Goal: Transaction & Acquisition: Purchase product/service

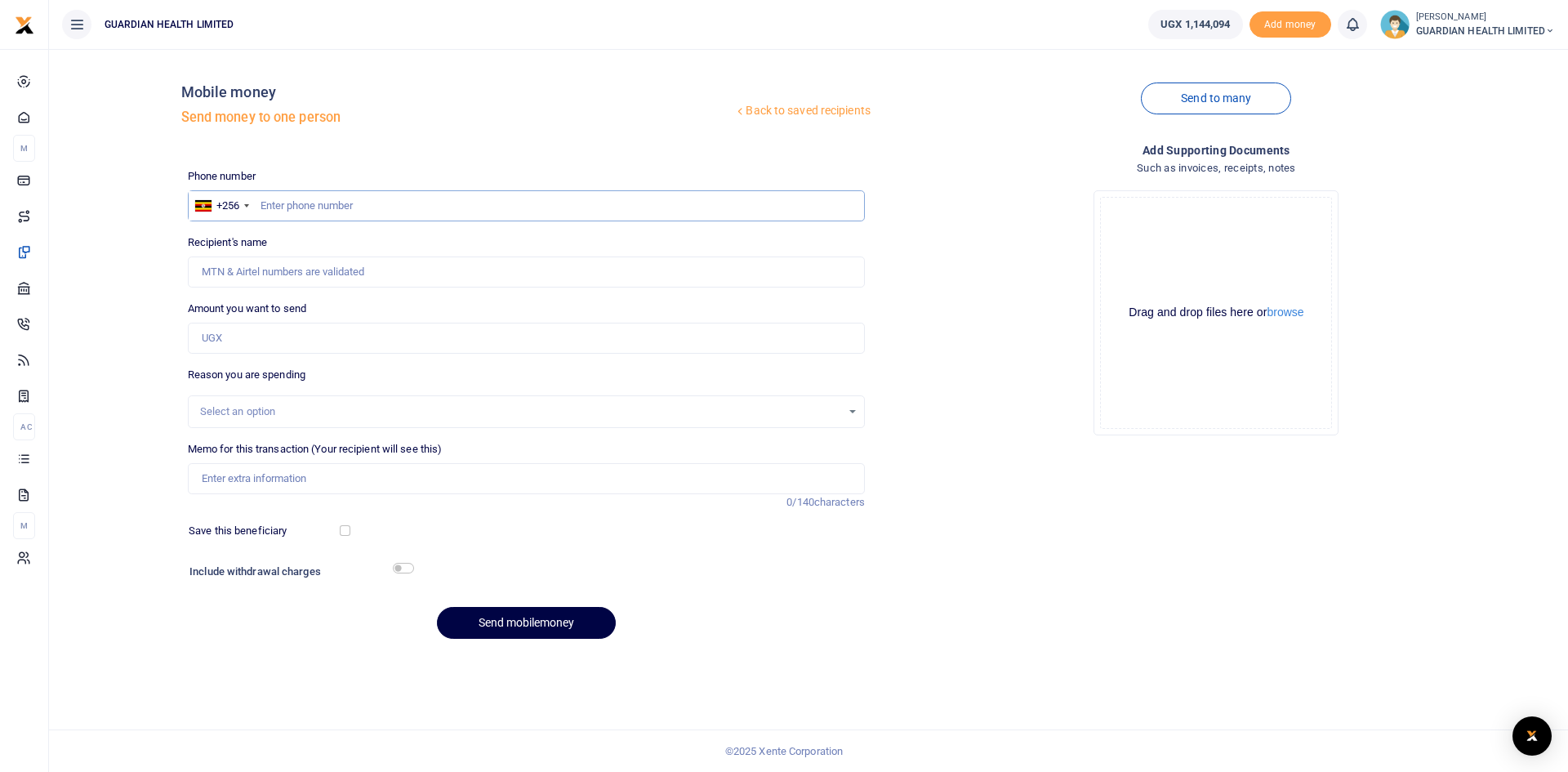
click at [360, 213] on input "text" at bounding box center [526, 206] width 677 height 31
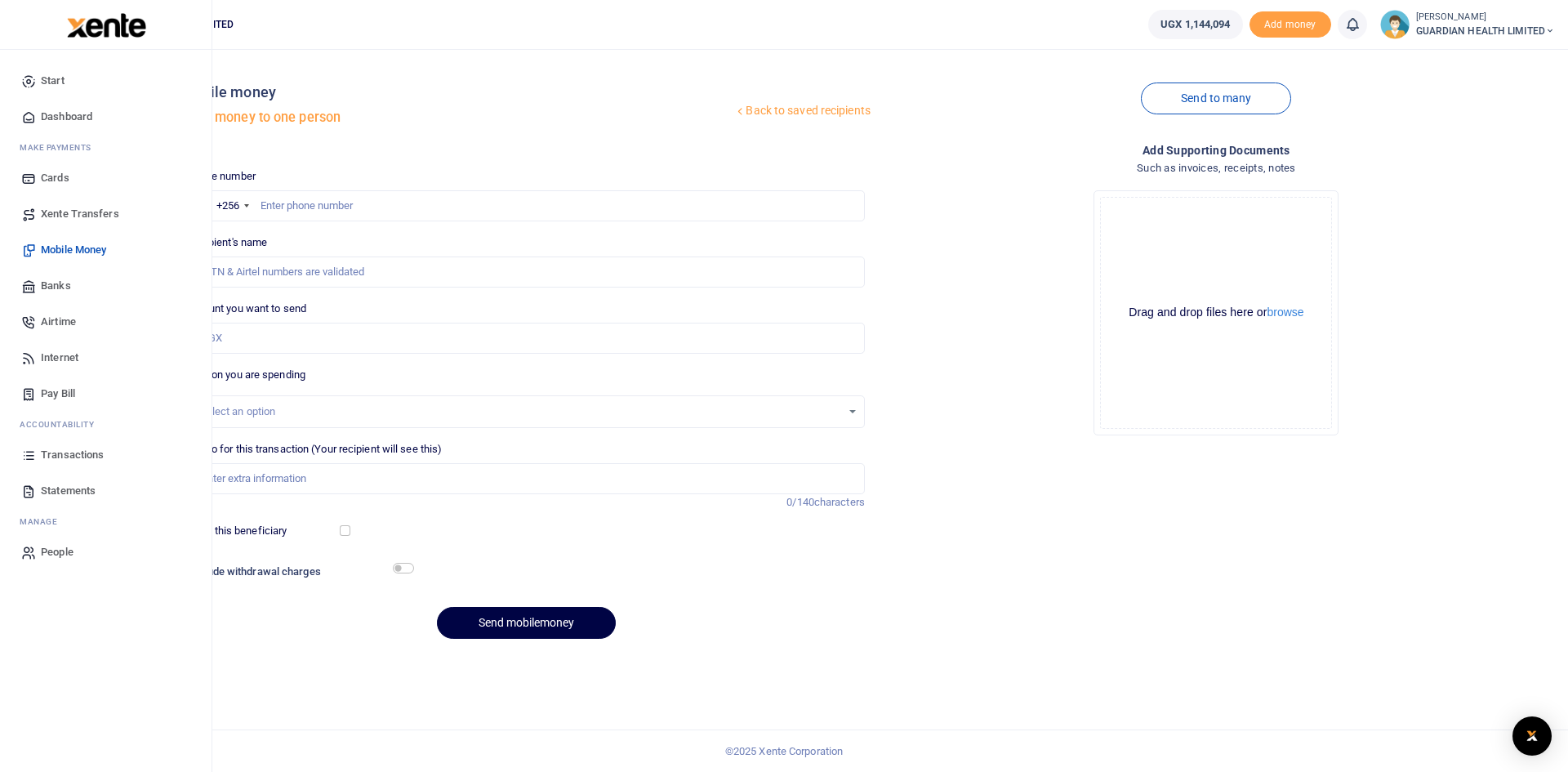
click at [75, 461] on span "Transactions" at bounding box center [72, 454] width 63 height 16
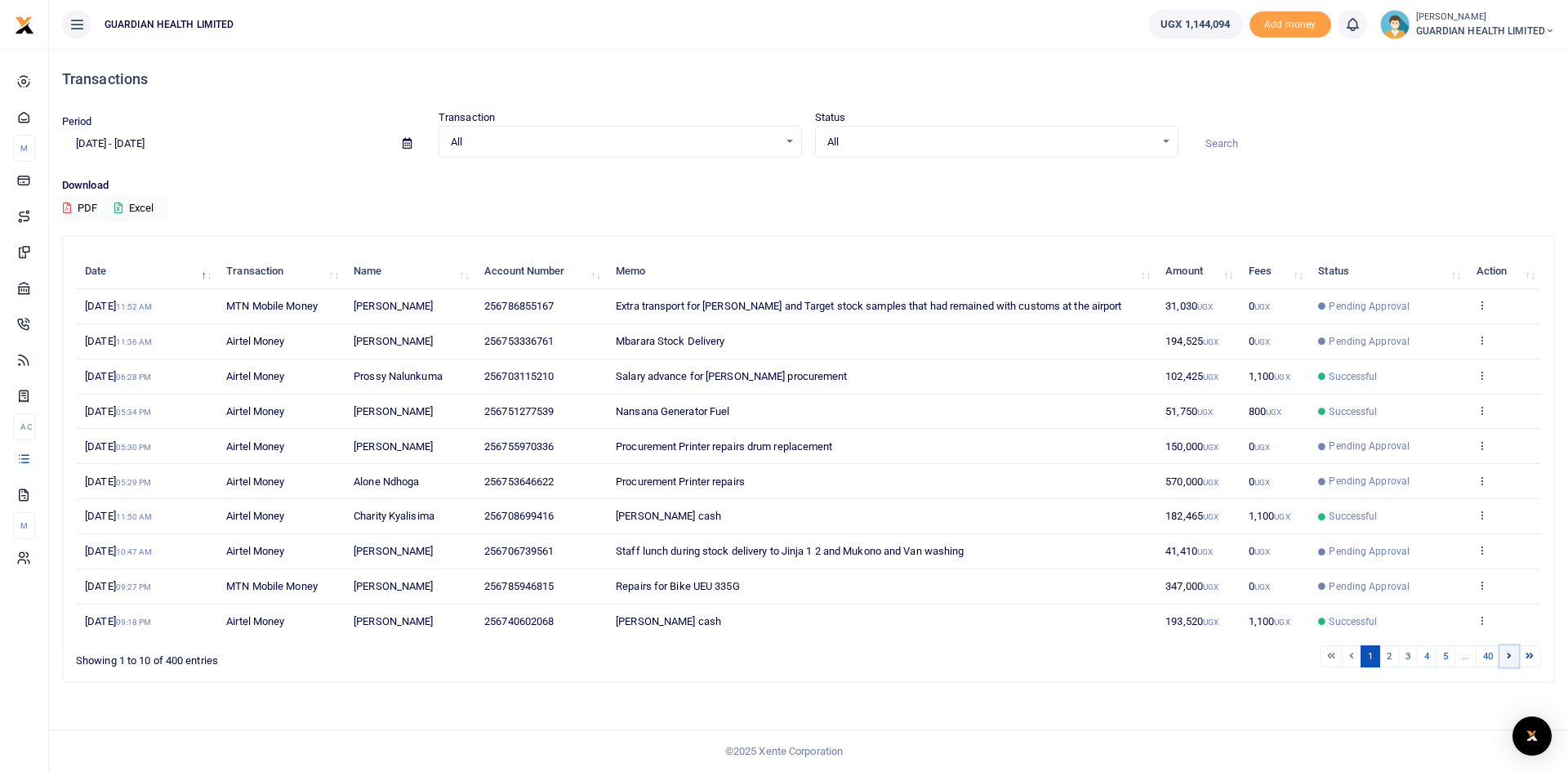
click at [1511, 658] on icon at bounding box center [1509, 656] width 4 height 9
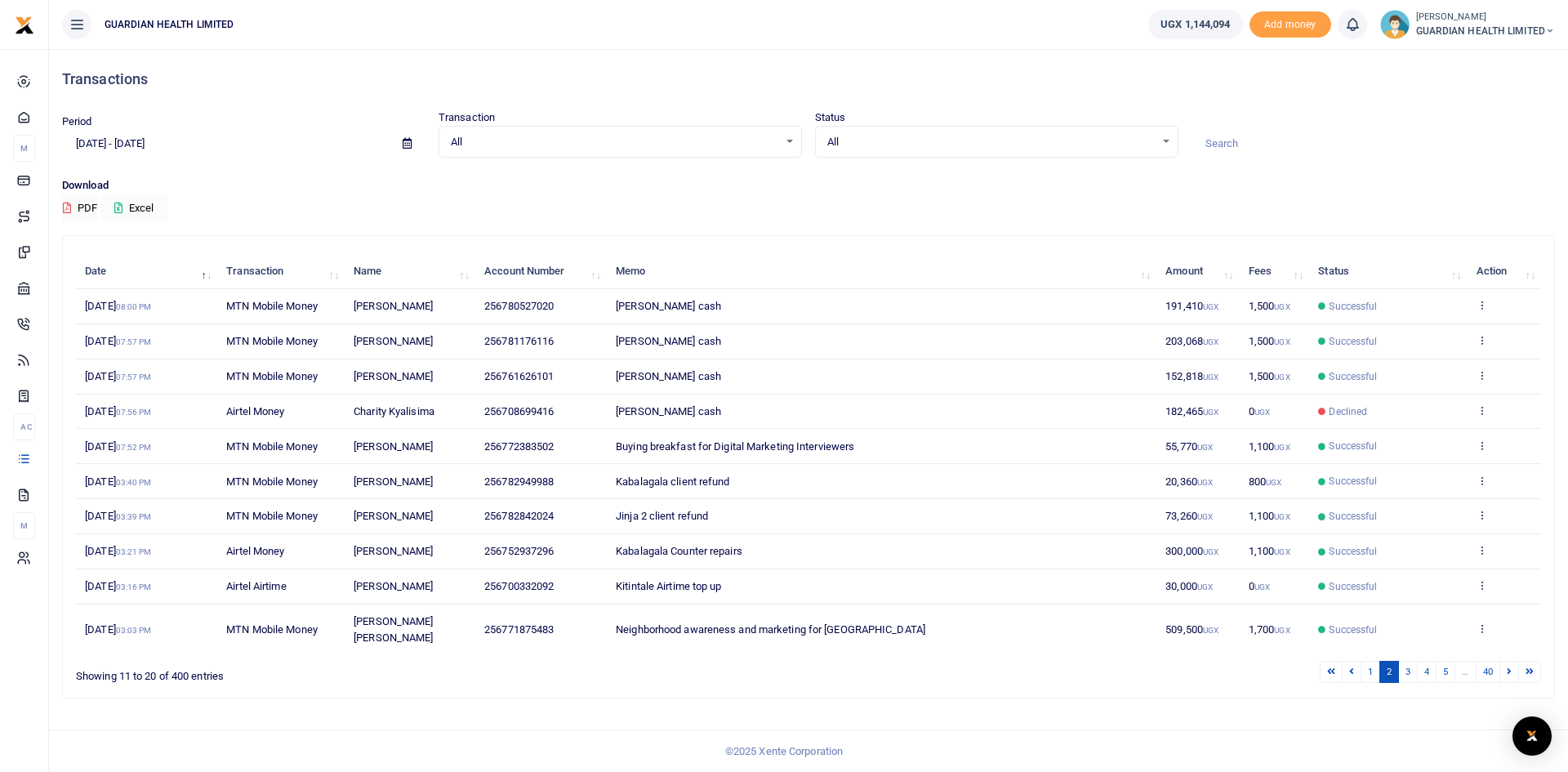
click at [1511, 666] on icon at bounding box center [1509, 671] width 4 height 9
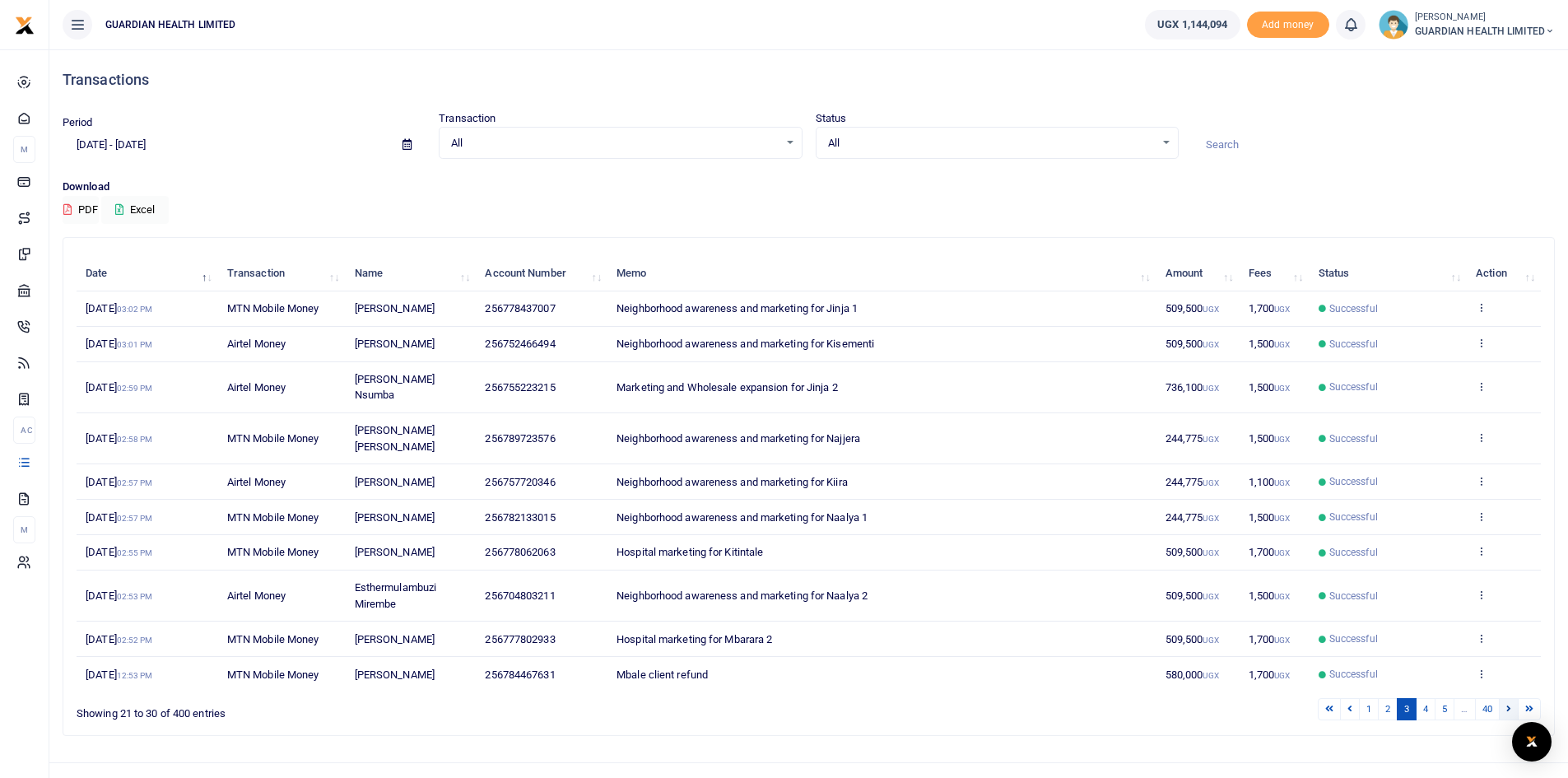
click at [1510, 704] on icon at bounding box center [1508, 709] width 5 height 9
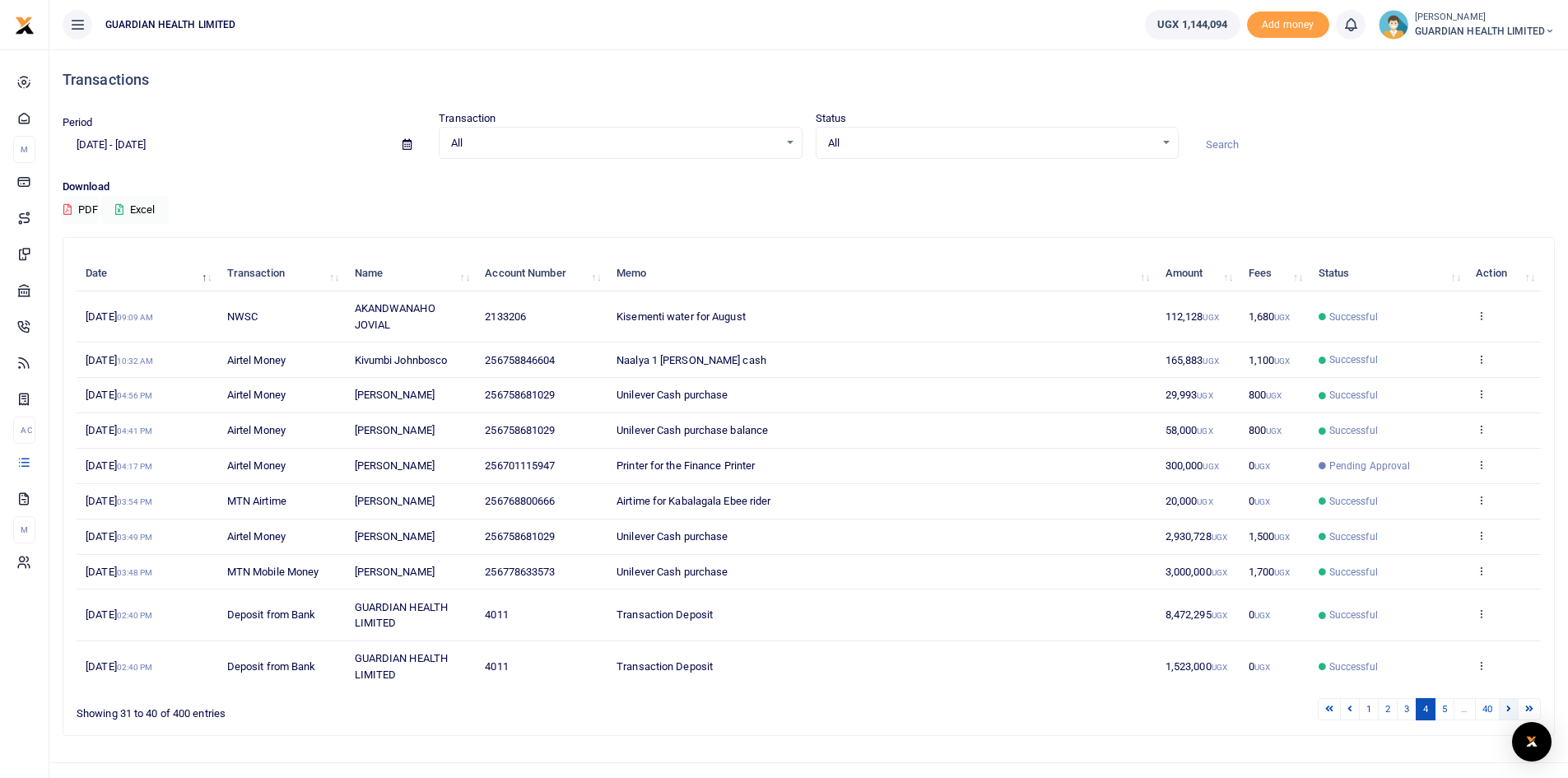
click at [1502, 708] on link at bounding box center [1509, 709] width 20 height 23
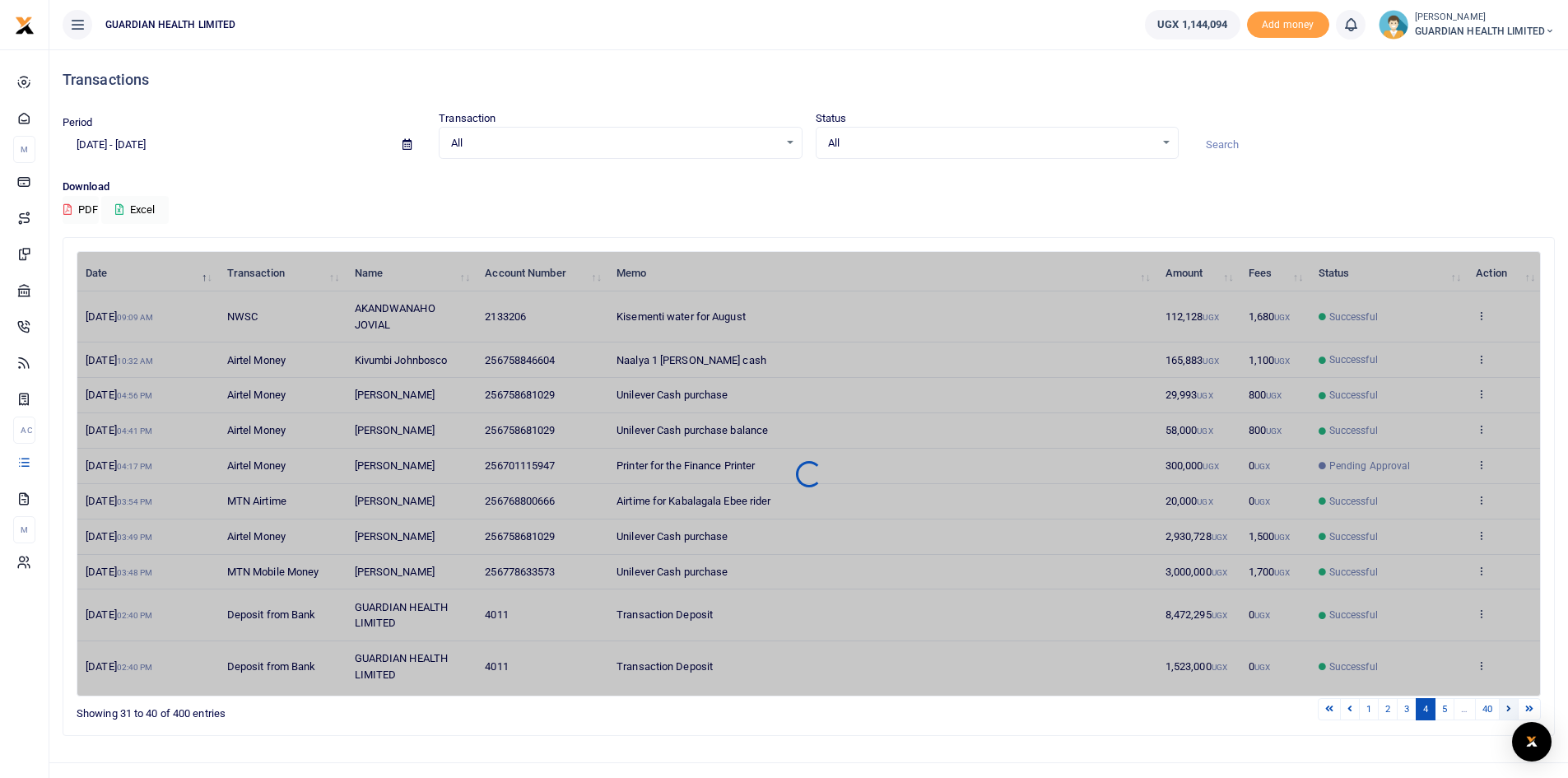
click at [1502, 708] on link at bounding box center [1509, 709] width 20 height 23
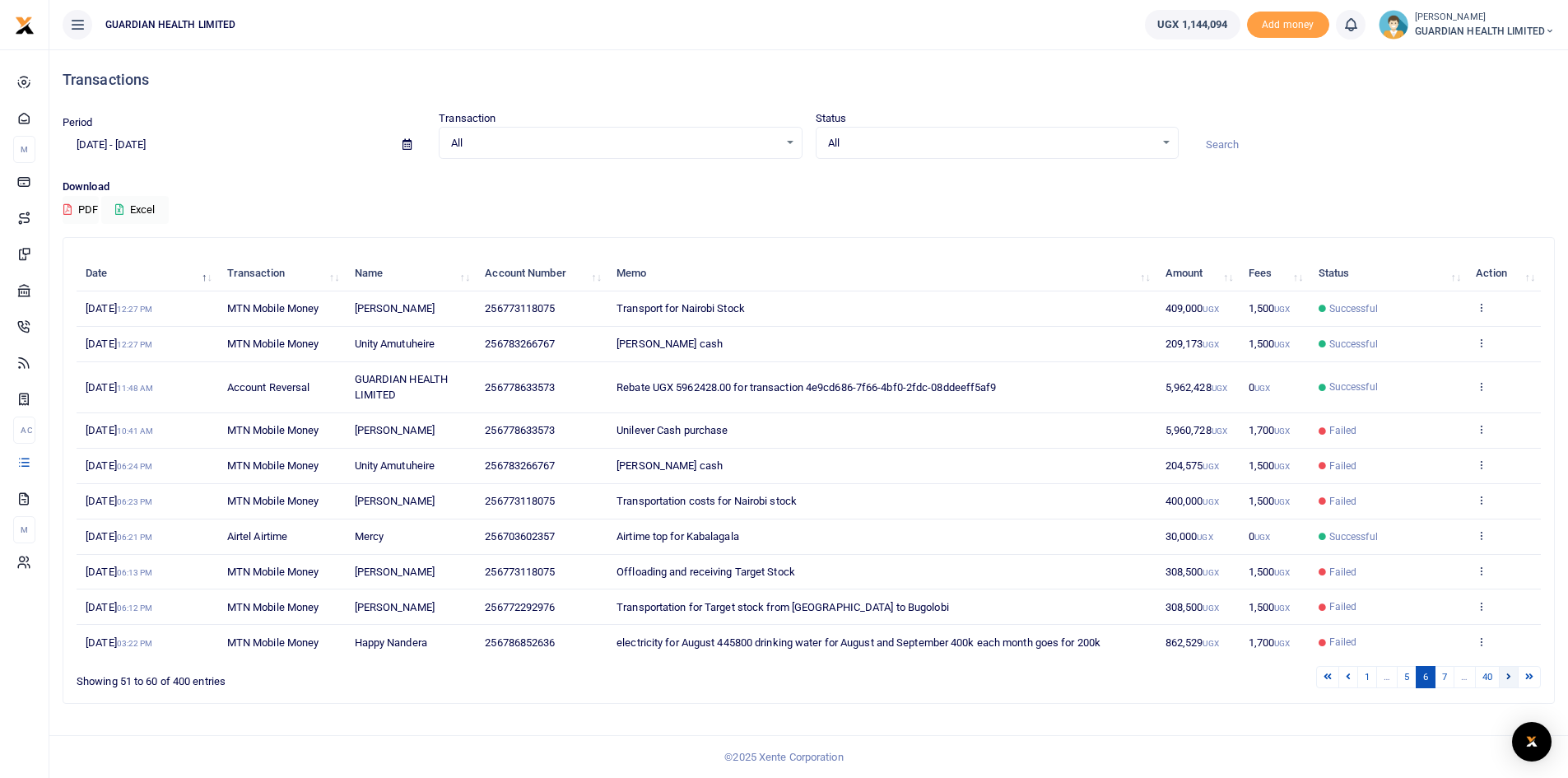
click at [1505, 688] on link at bounding box center [1509, 677] width 20 height 23
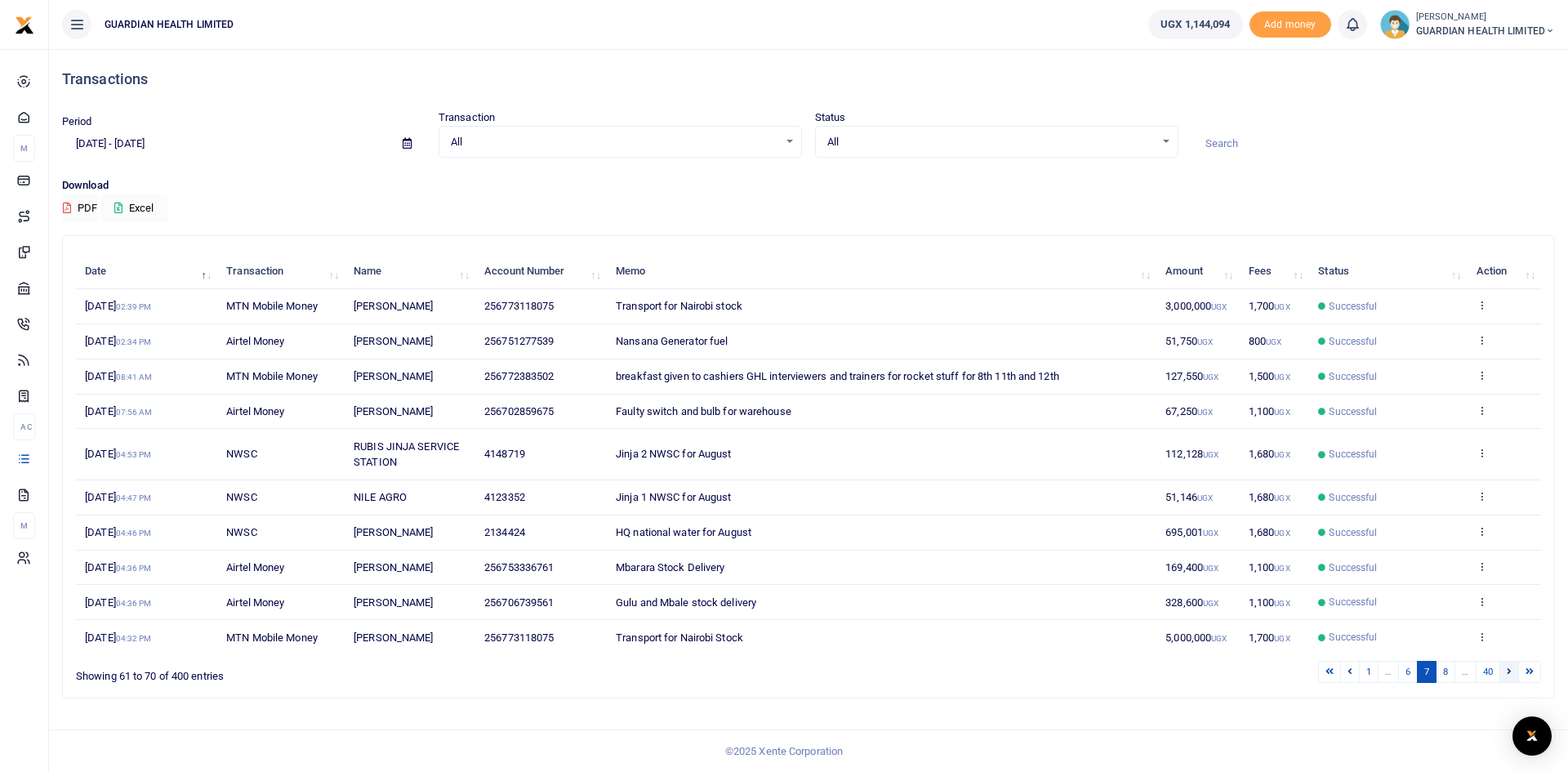
click at [1506, 674] on link at bounding box center [1509, 672] width 20 height 22
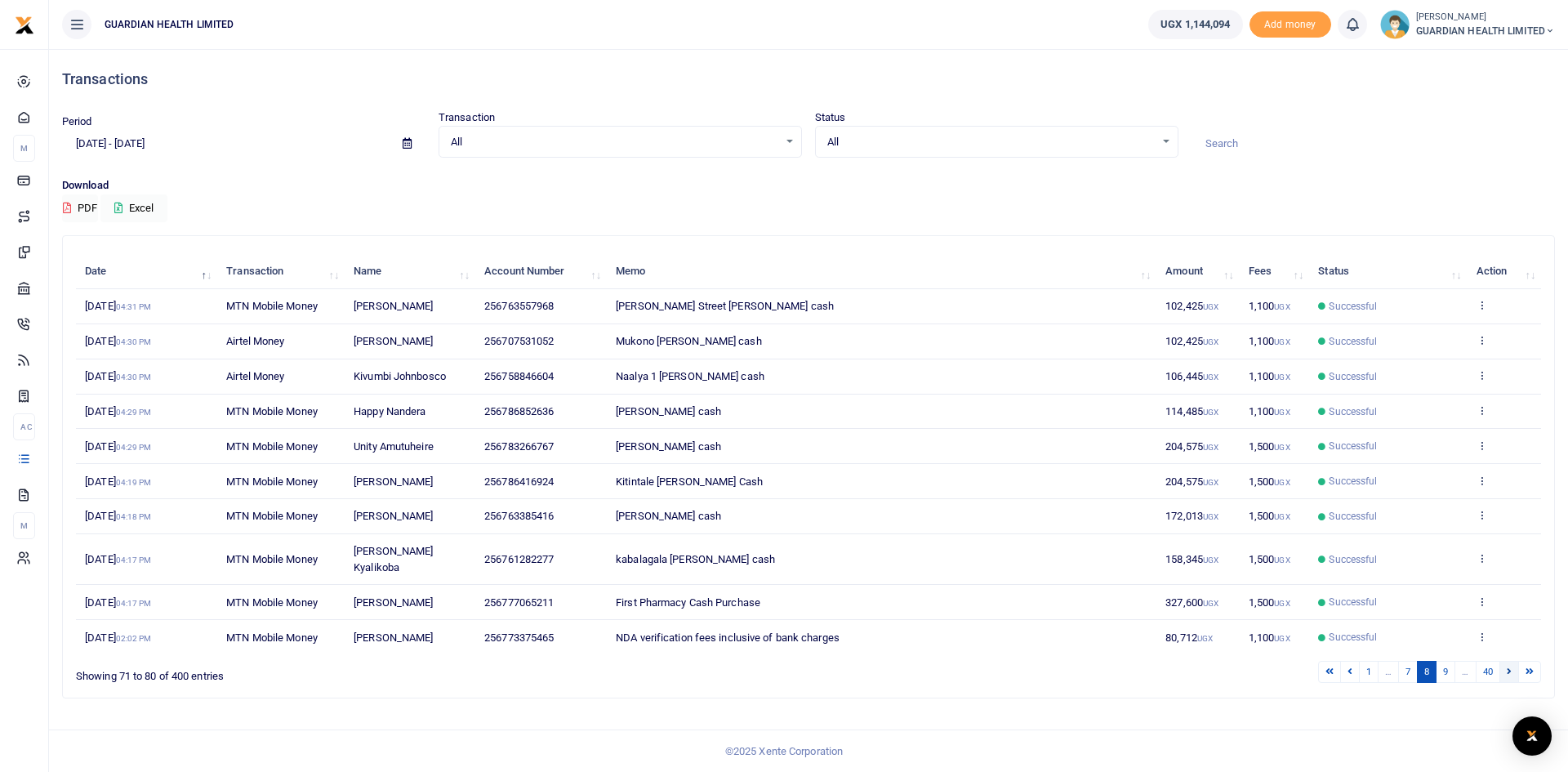
click at [1513, 661] on link at bounding box center [1509, 672] width 20 height 22
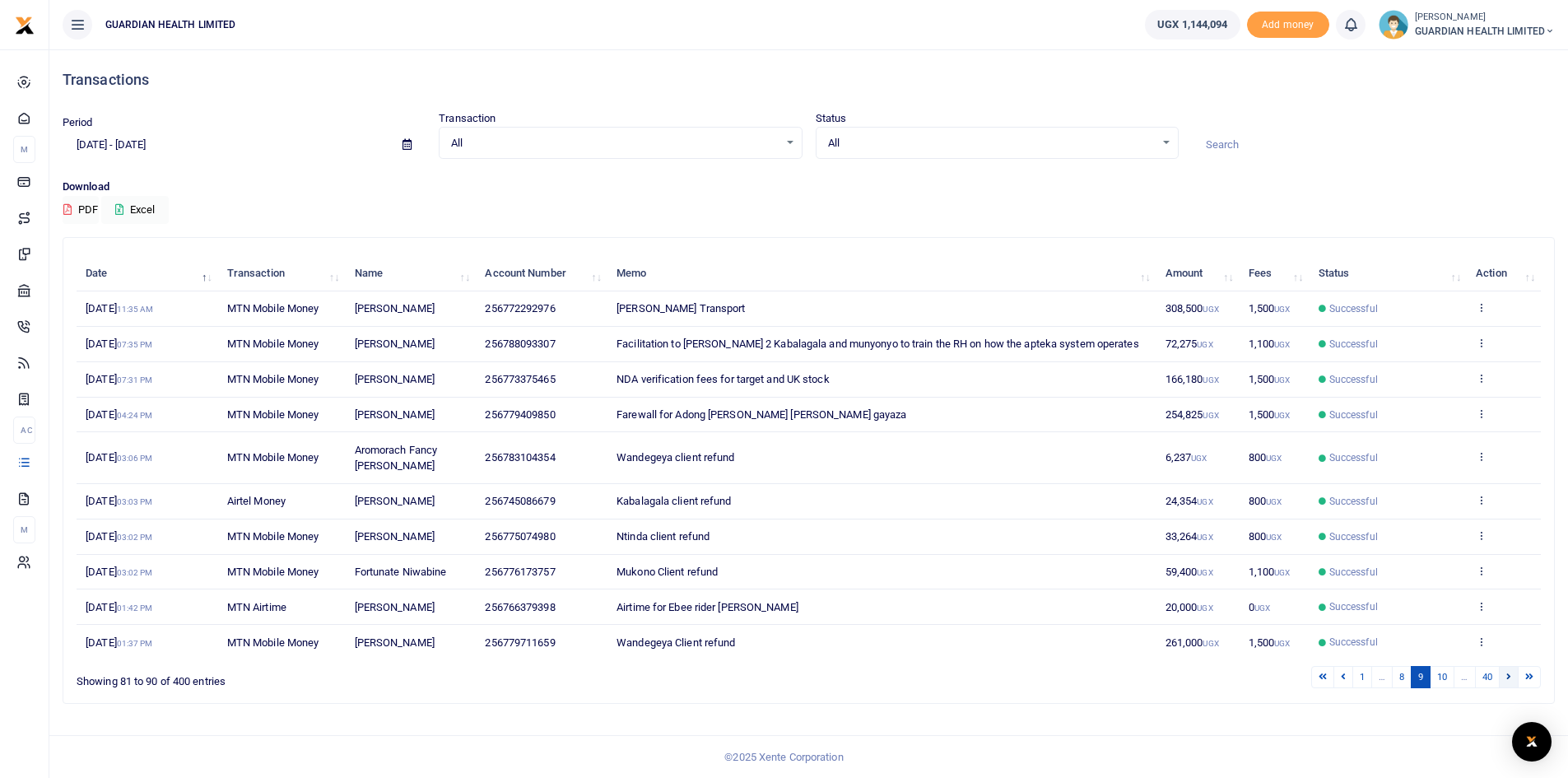
click at [1509, 681] on icon at bounding box center [1508, 676] width 5 height 9
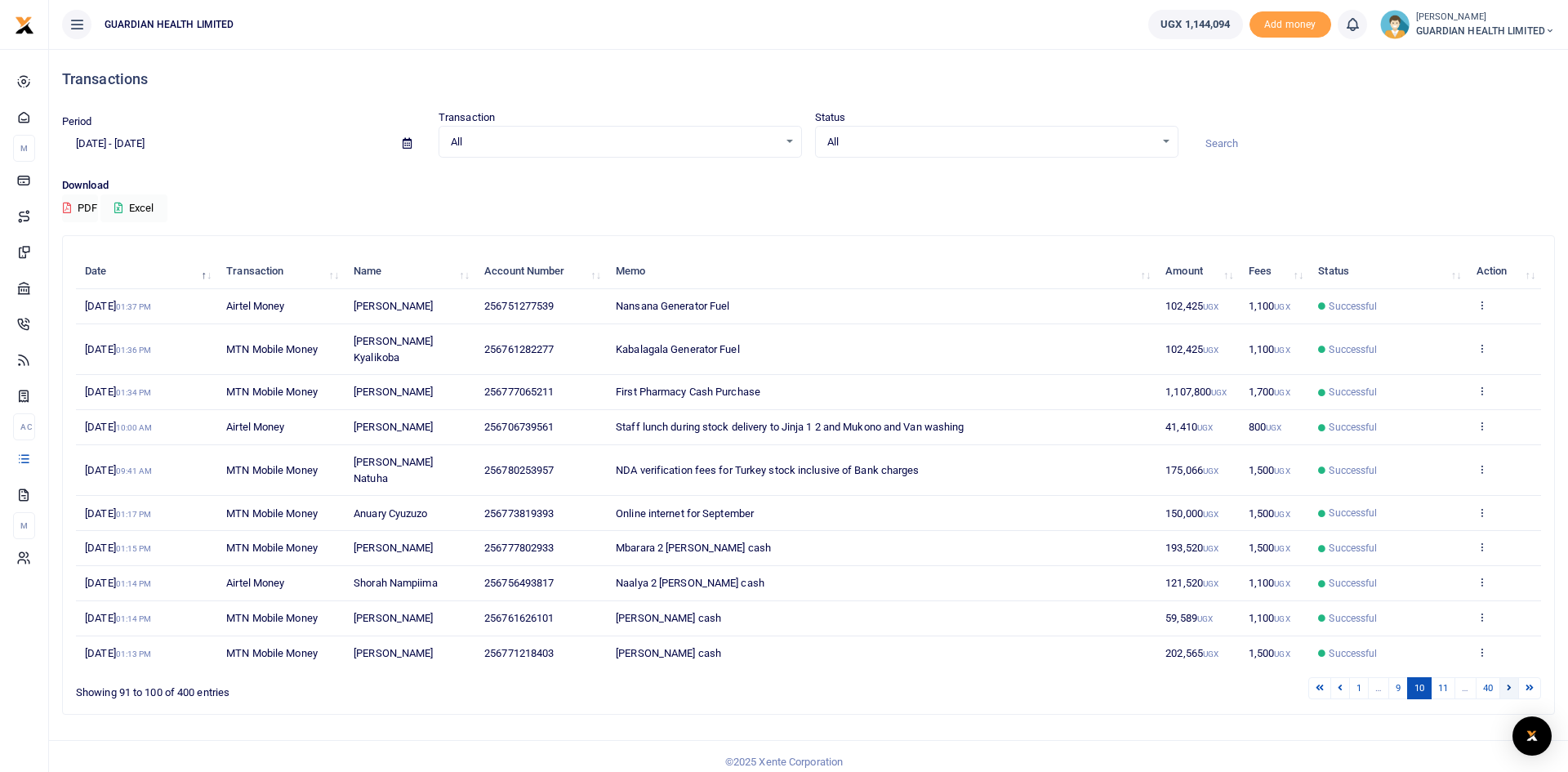
click at [1503, 677] on link at bounding box center [1509, 688] width 20 height 22
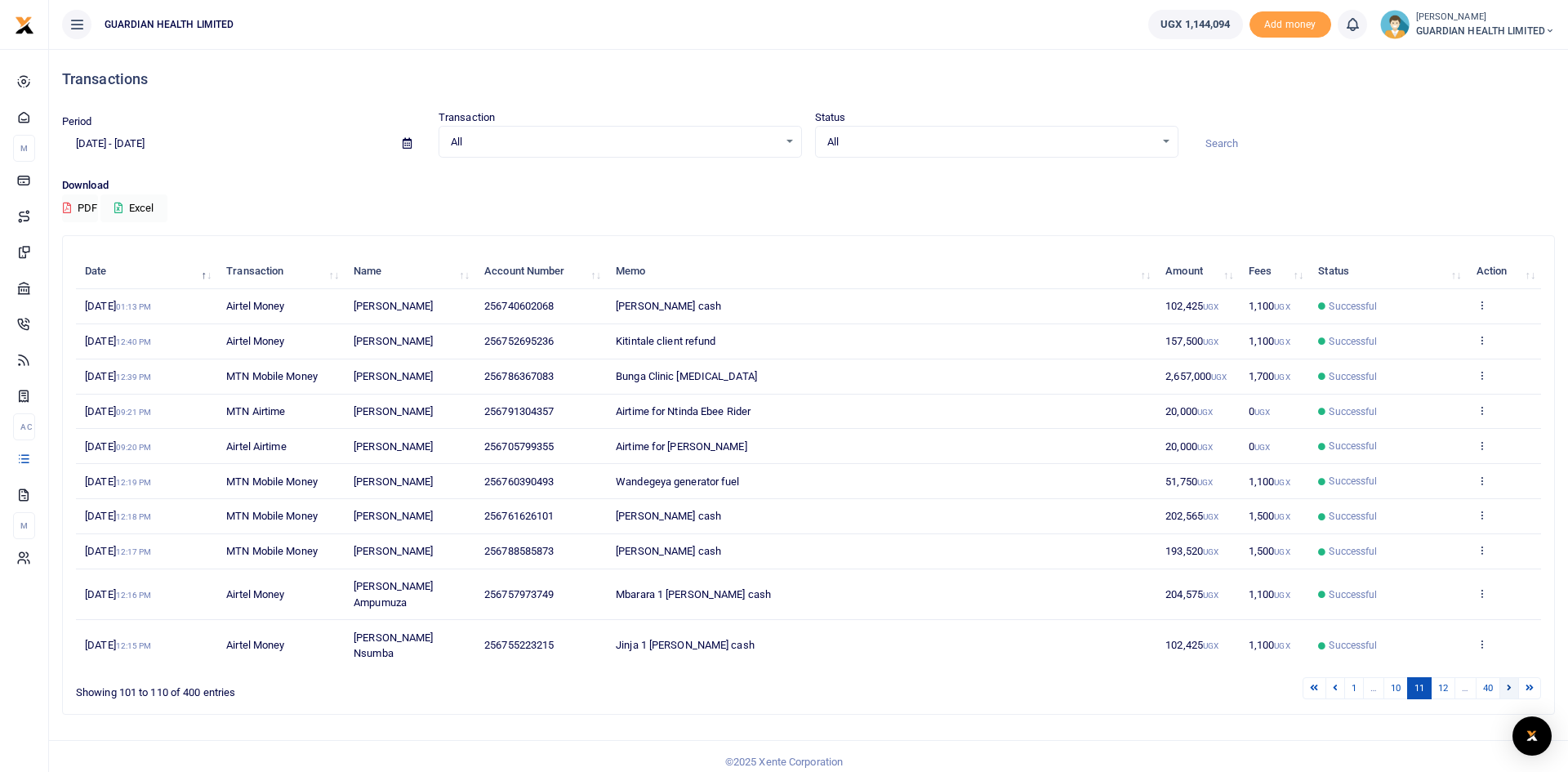
click at [1512, 677] on link at bounding box center [1509, 688] width 20 height 22
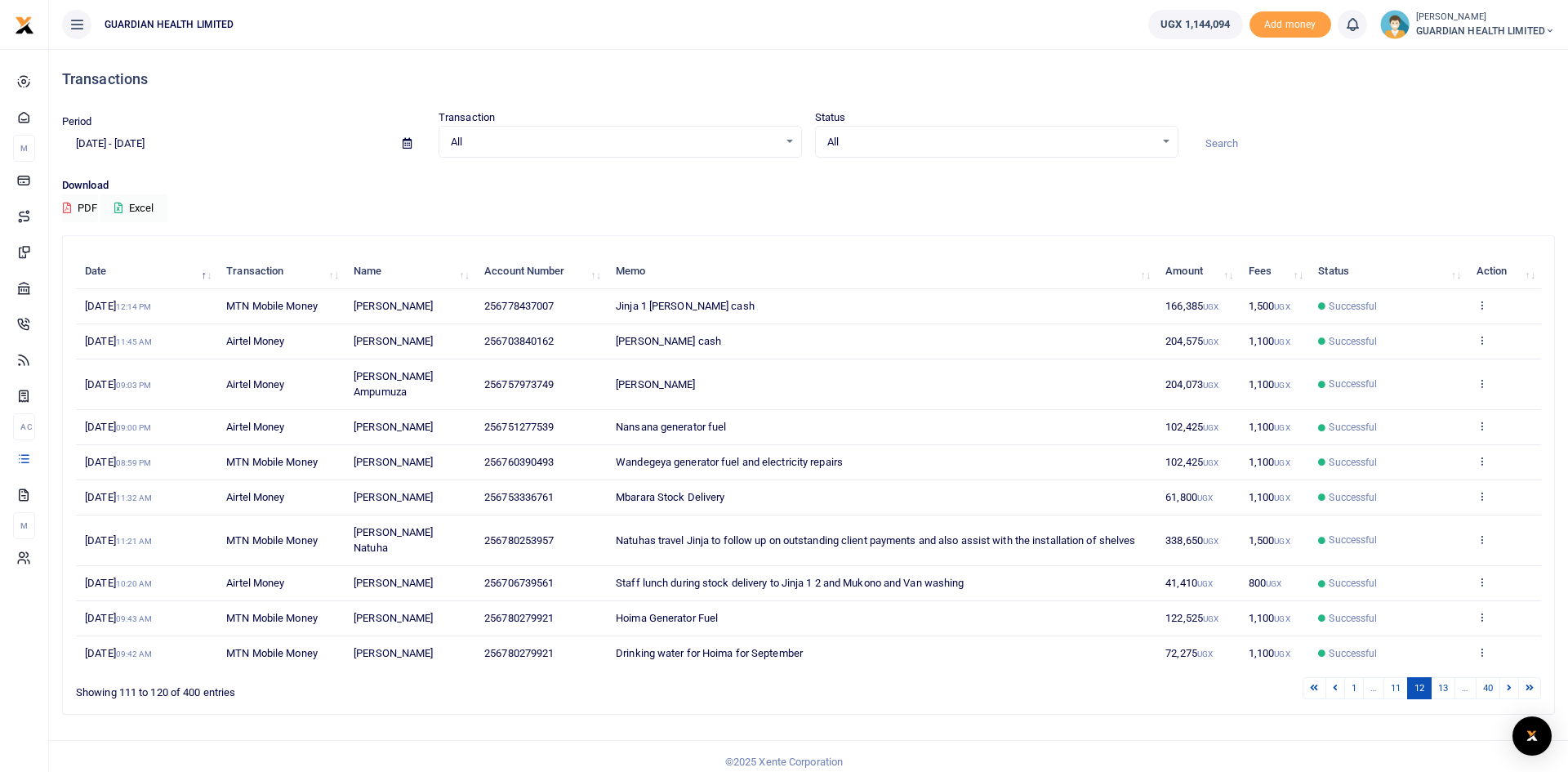
click at [1512, 677] on link at bounding box center [1509, 688] width 20 height 22
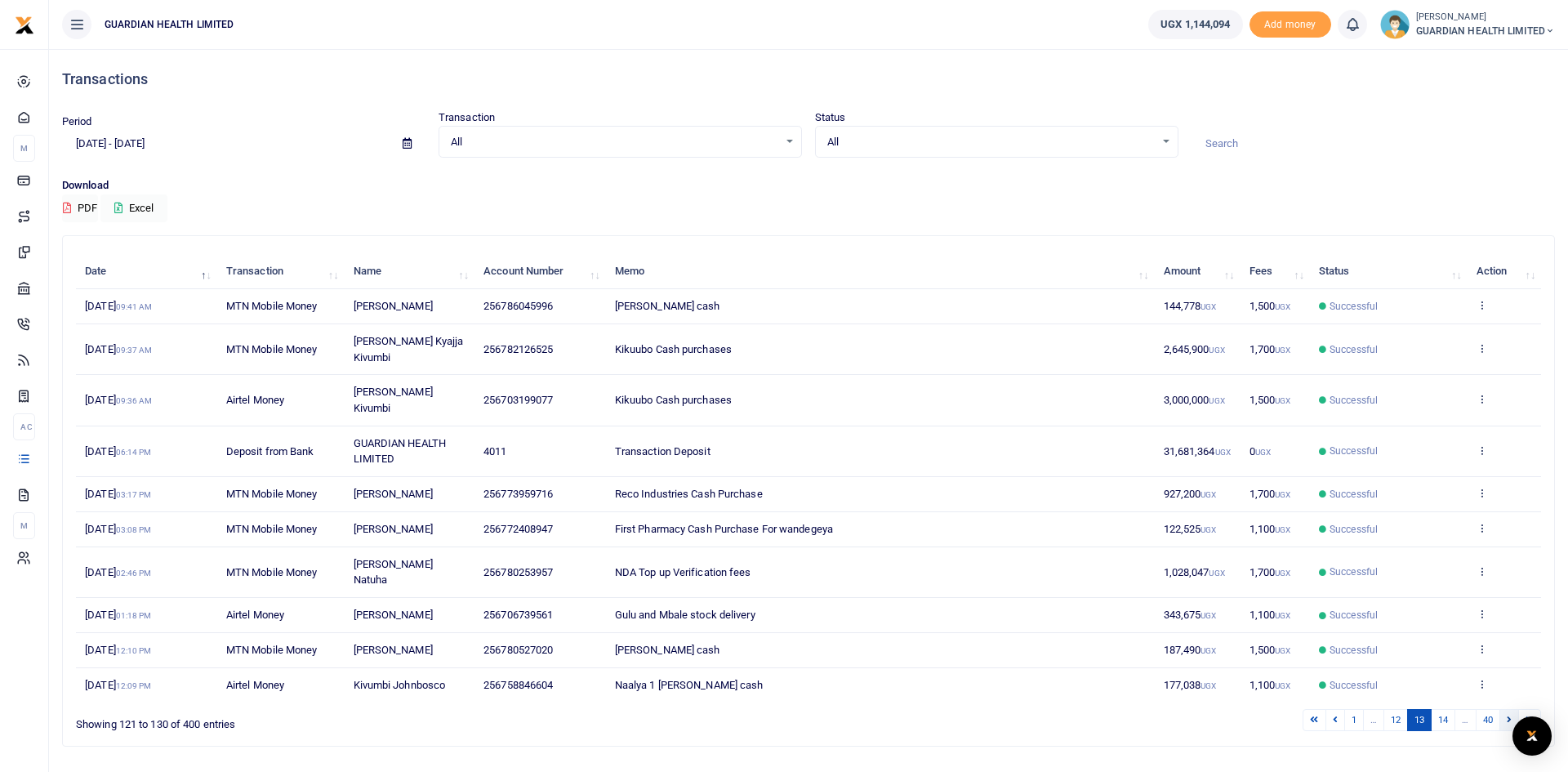
click at [1512, 709] on link at bounding box center [1509, 720] width 20 height 22
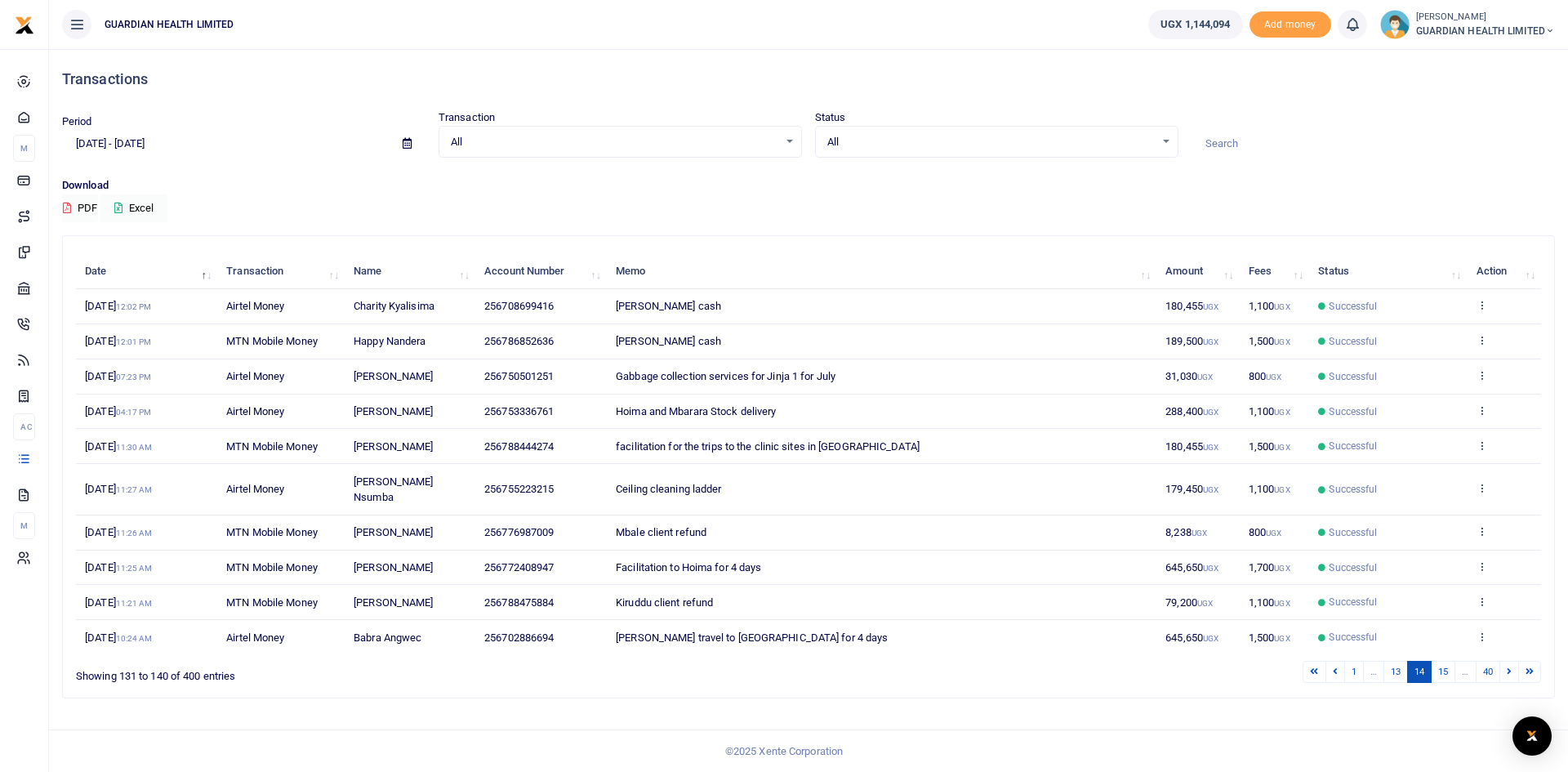
click at [1512, 669] on link at bounding box center [1509, 672] width 20 height 22
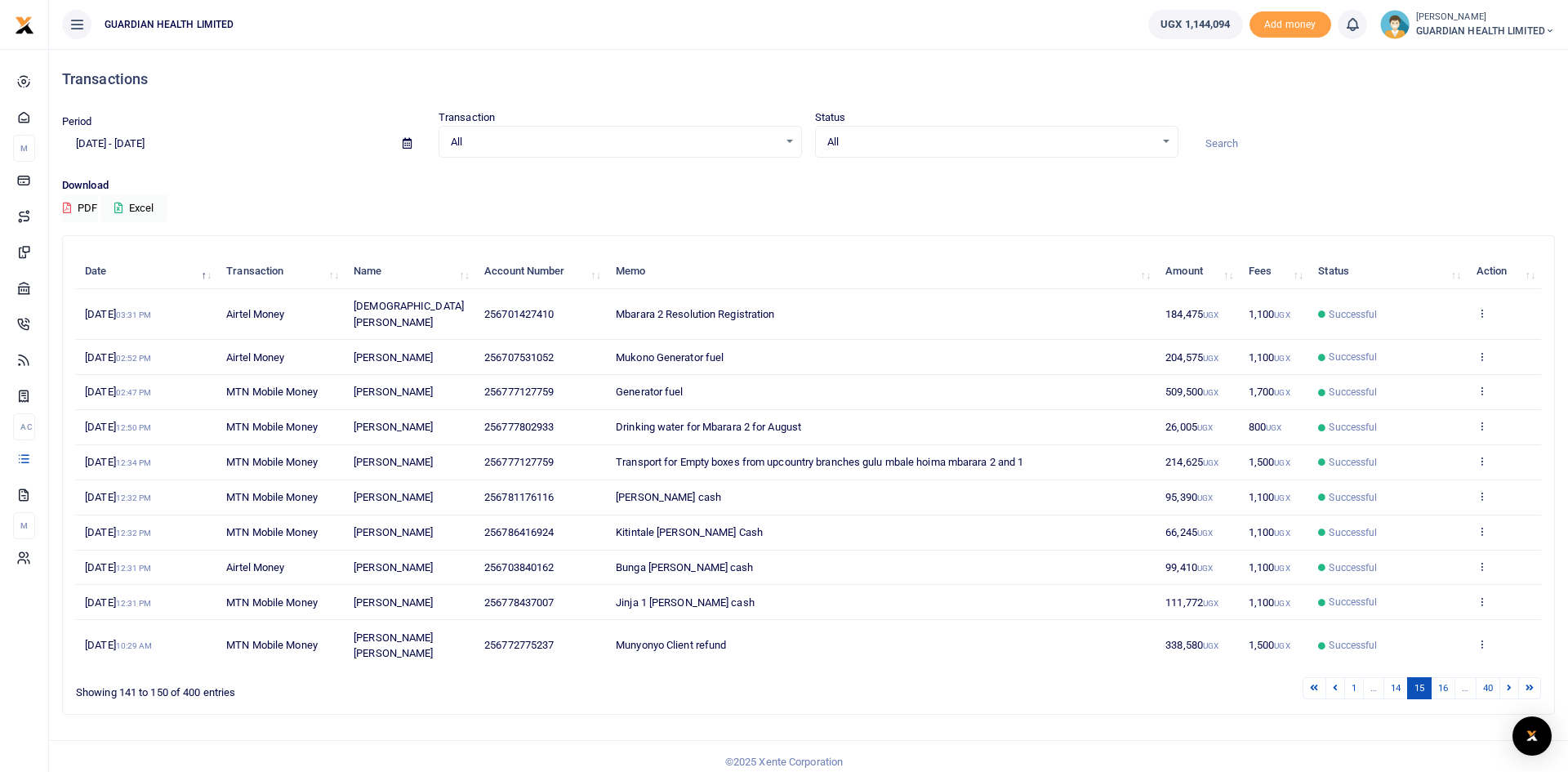
click at [1512, 677] on link at bounding box center [1509, 688] width 20 height 22
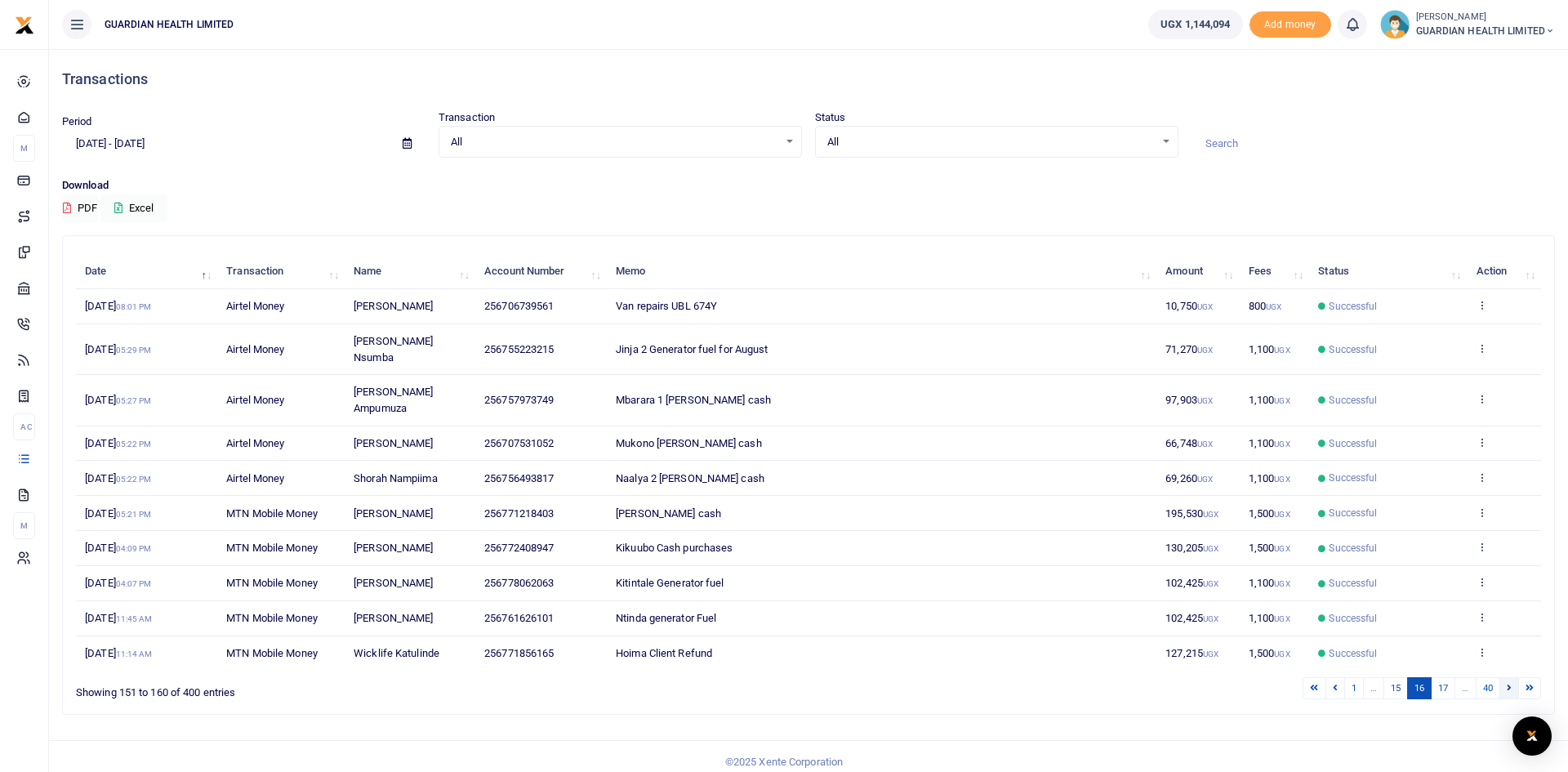
click at [1510, 683] on icon at bounding box center [1509, 687] width 4 height 9
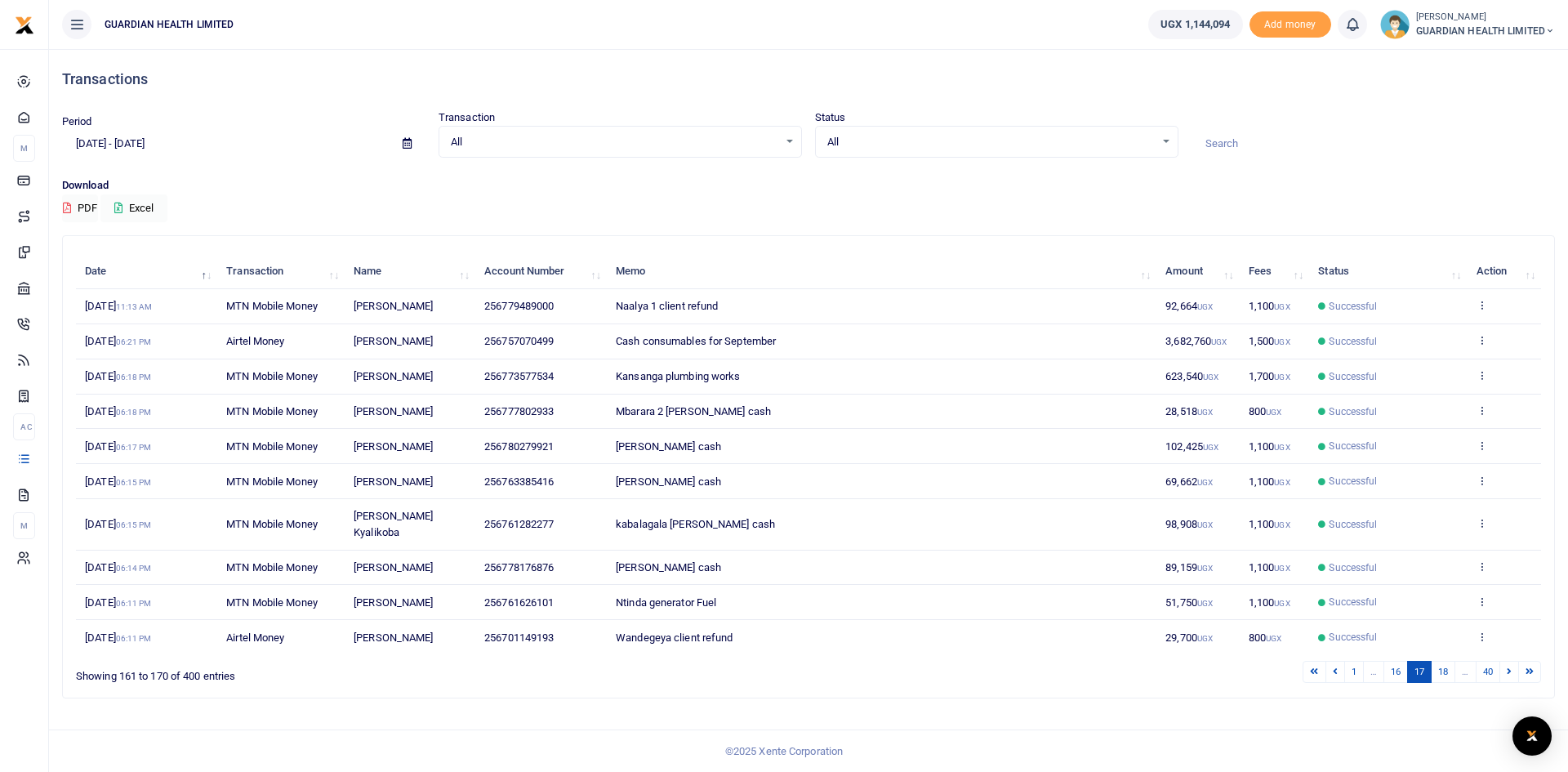
click at [1510, 666] on icon at bounding box center [1509, 671] width 4 height 9
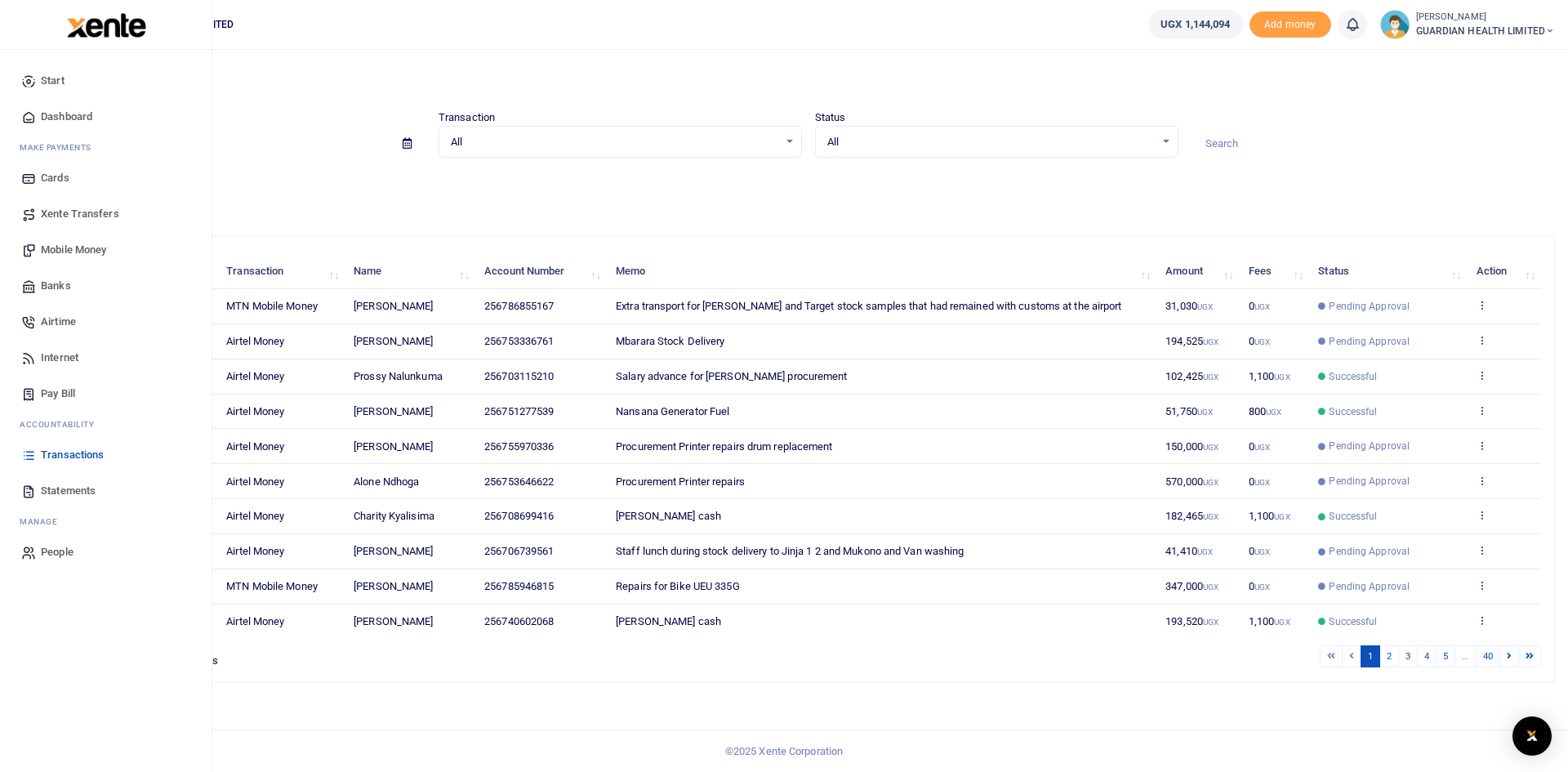
click at [70, 115] on span "Dashboard" at bounding box center [67, 116] width 52 height 16
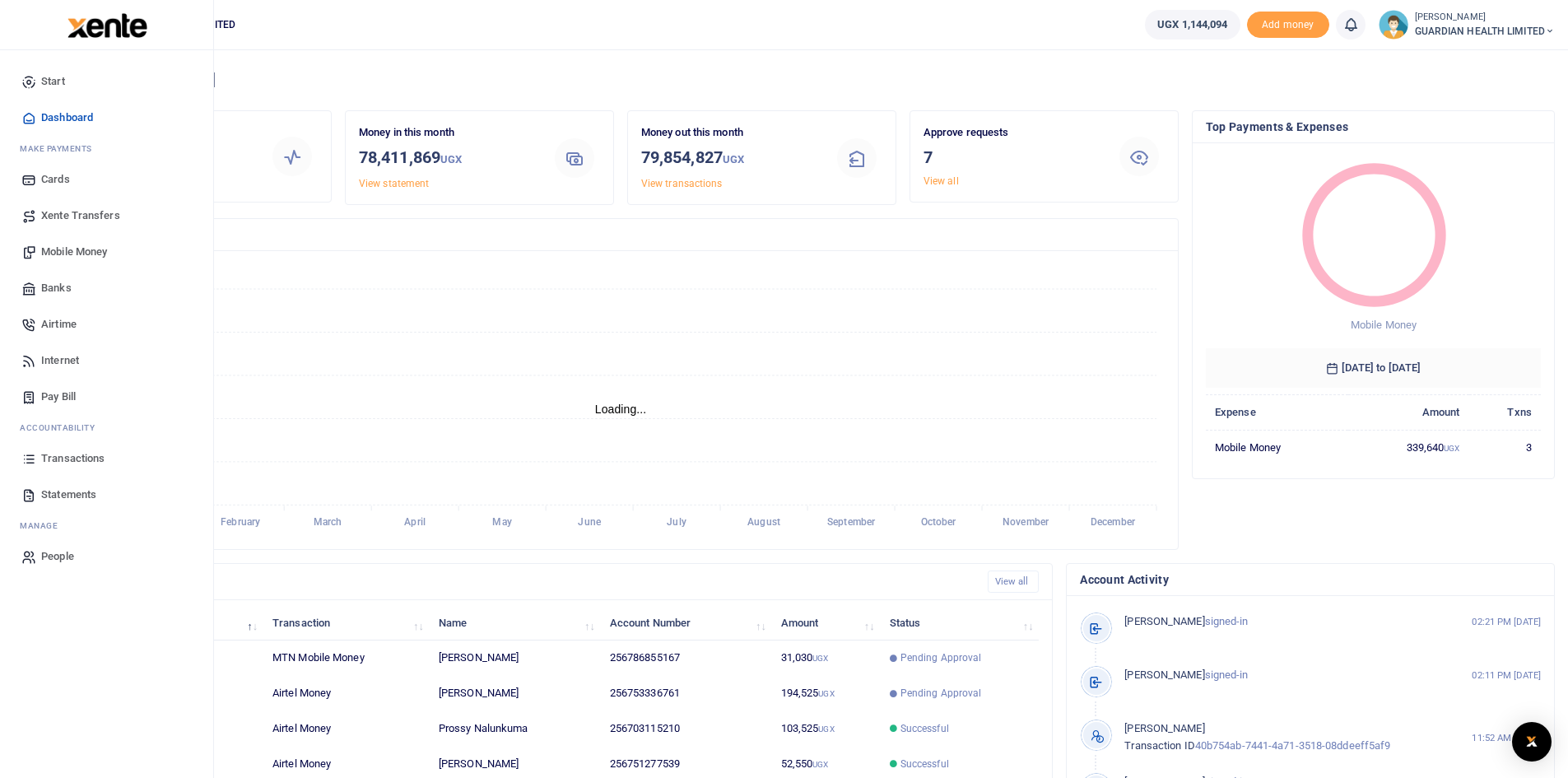
scroll to position [14, 14]
click at [92, 244] on span "Mobile Money" at bounding box center [74, 252] width 66 height 16
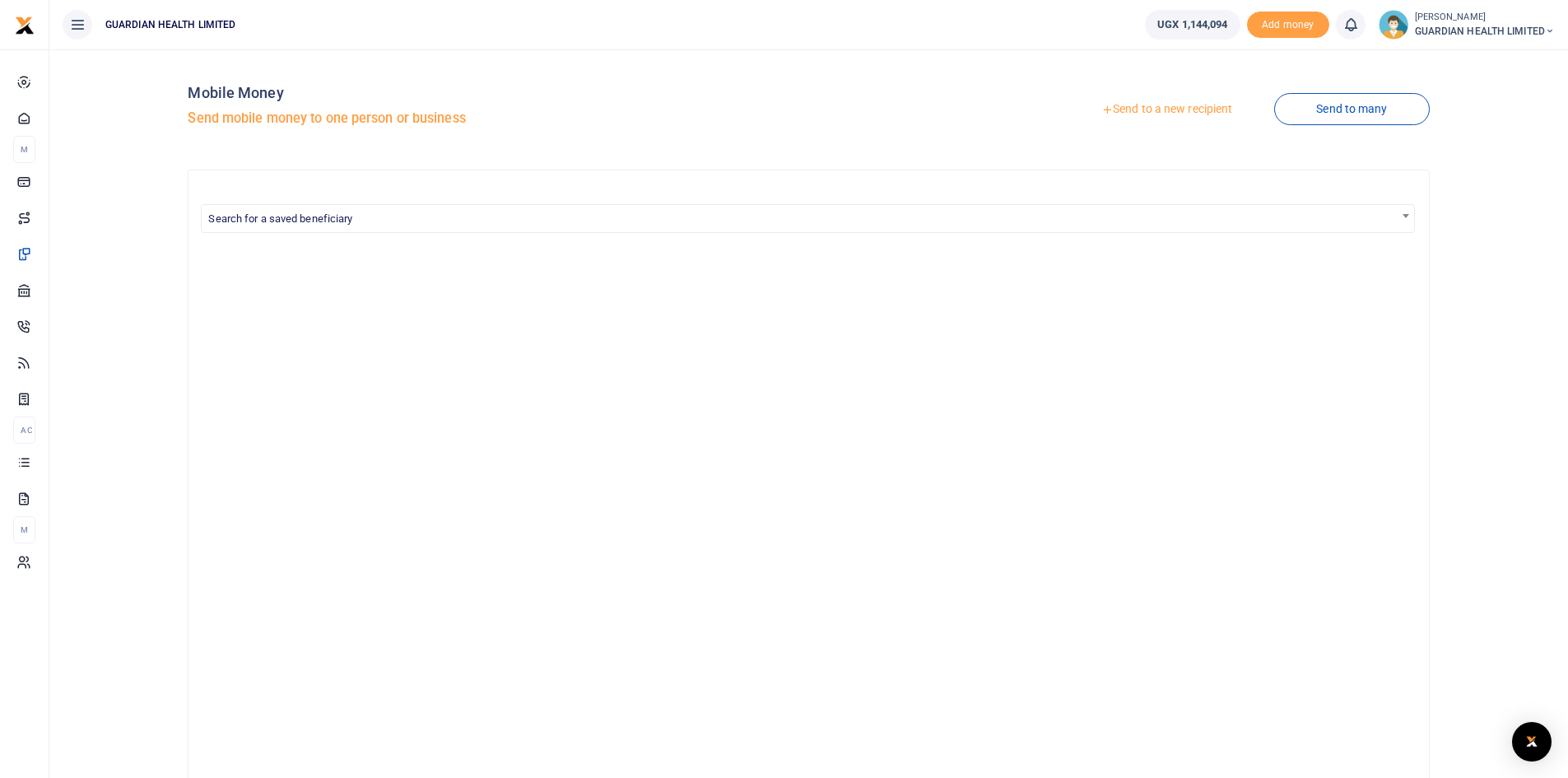
click at [1136, 110] on link "Send to a new recipient" at bounding box center [1167, 109] width 215 height 30
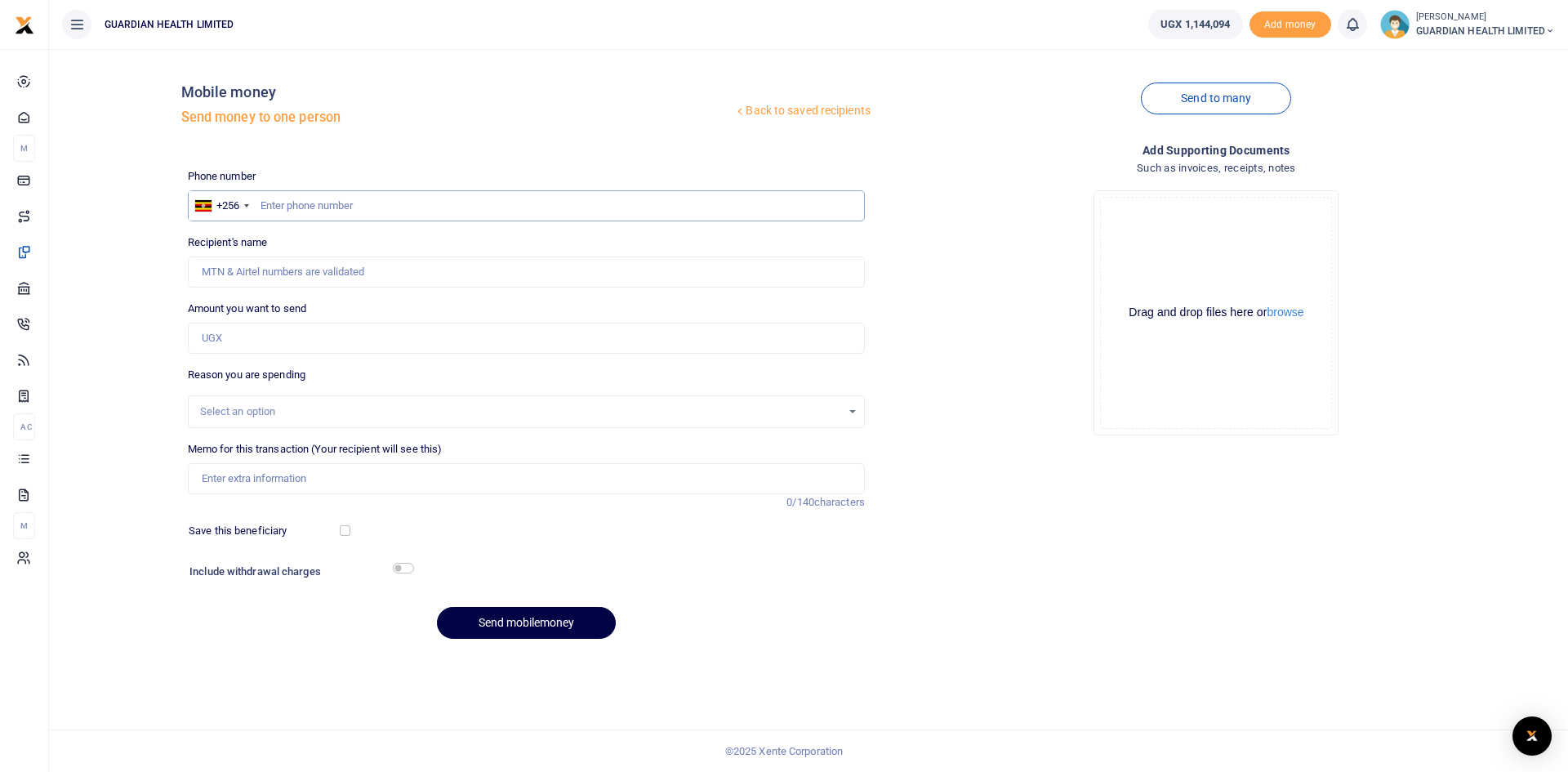
paste input "782388591"
click at [259, 204] on input "782388591" at bounding box center [526, 206] width 677 height 31
type input "782388591"
click at [251, 343] on input "Amount you want to send" at bounding box center [526, 338] width 677 height 31
type input "[PERSON_NAME]"
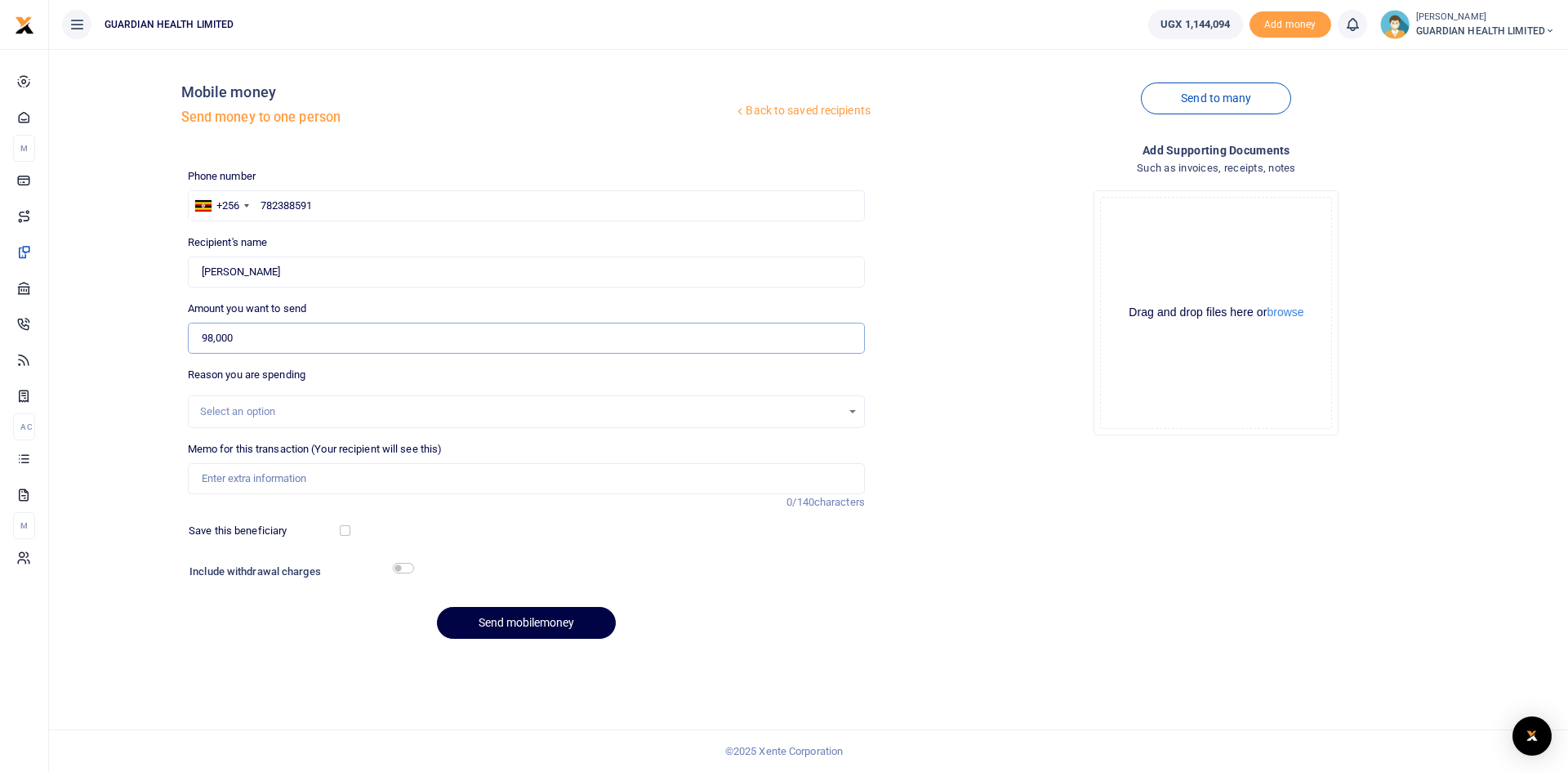
type input "98,000"
